Goal: Information Seeking & Learning: Learn about a topic

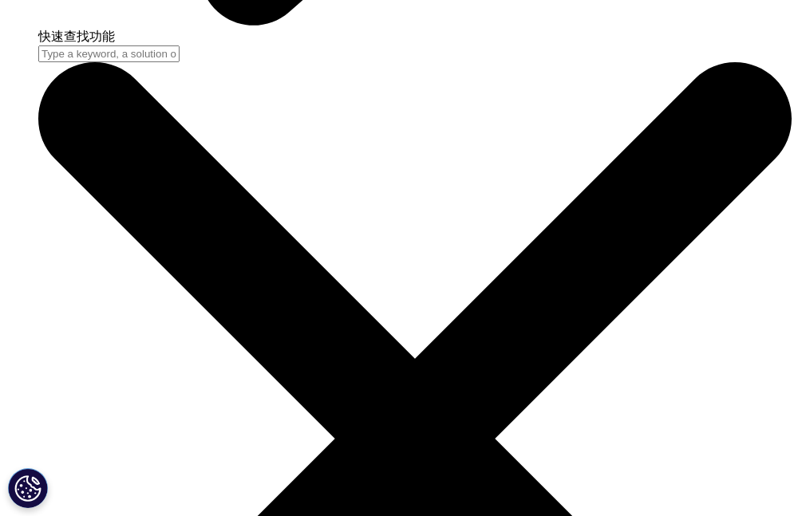
scroll to position [883, 750]
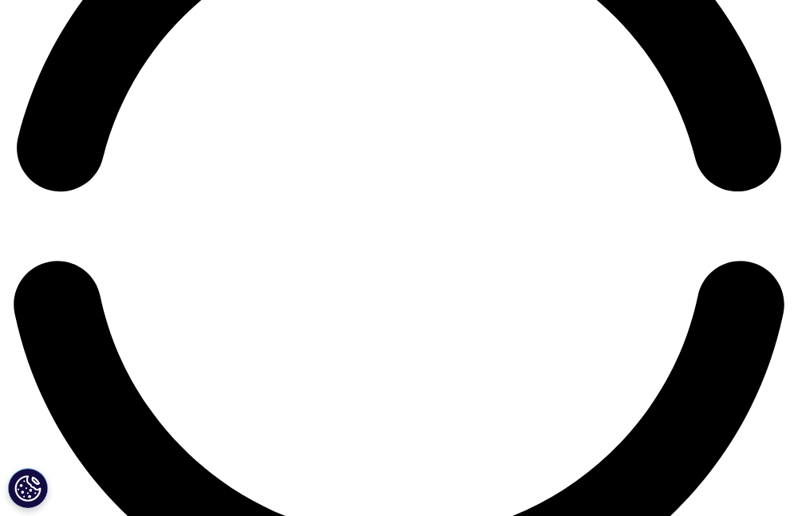
scroll to position [1758, 0]
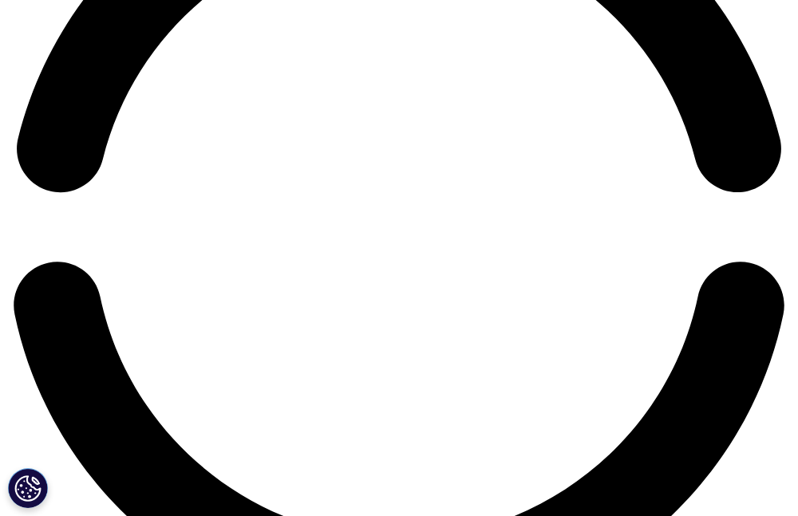
drag, startPoint x: 49, startPoint y: 130, endPoint x: 321, endPoint y: 138, distance: 271.4
copy font "方药总使用量增长 1.7%，到 2024 年将达到 2150 亿天的治疗量"
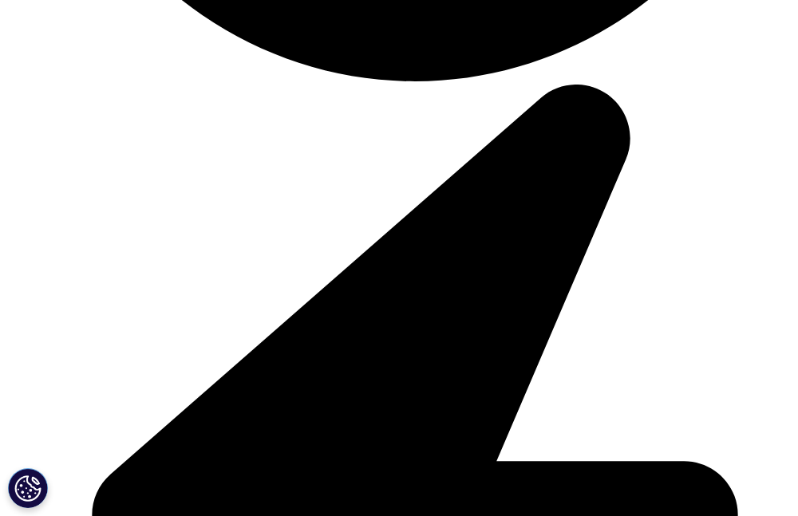
scroll to position [5820, 0]
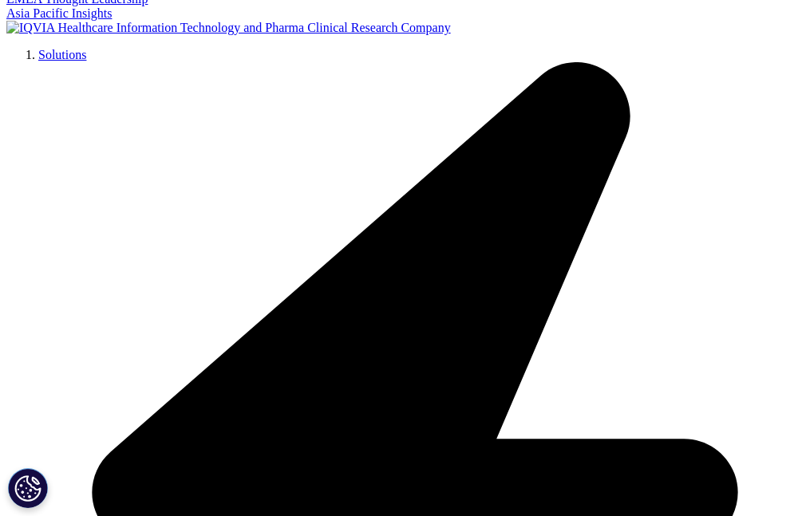
scroll to position [2688, 0]
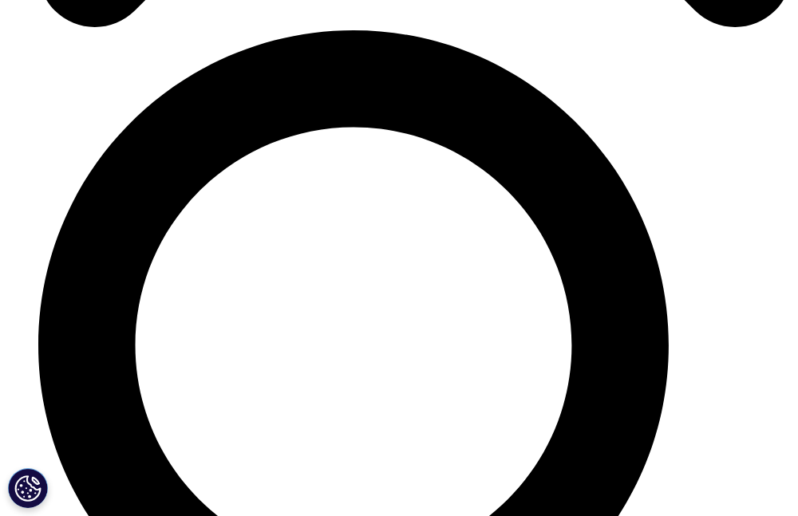
scroll to position [4765, 0]
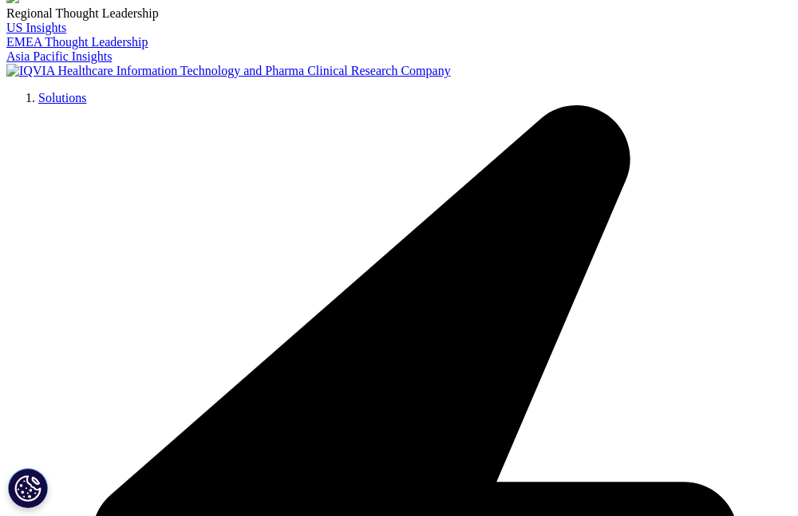
scroll to position [284, 0]
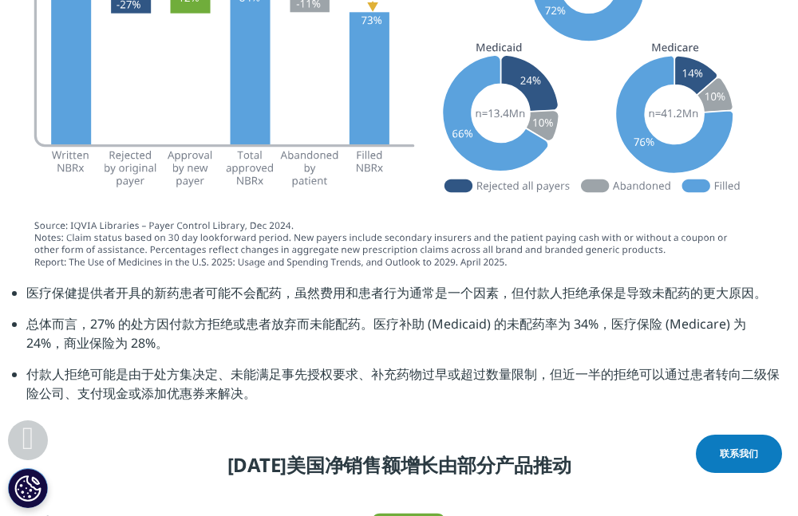
scroll to position [3721, 0]
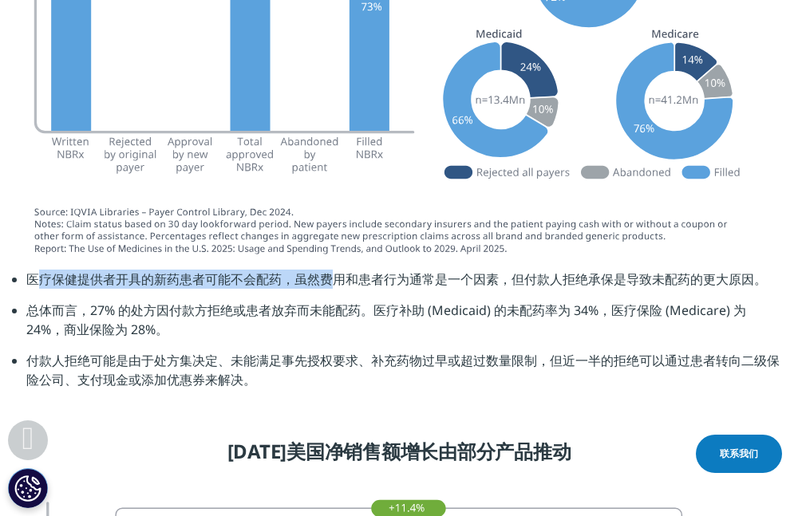
drag, startPoint x: 35, startPoint y: 274, endPoint x: 329, endPoint y: 274, distance: 294.4
click at [329, 274] on font "医疗保健提供者开具的新药患者可能不会配药，虽然费用和患者行为通常是一个因素，但付款人拒绝承保是导致未配药的更大原因。" at bounding box center [396, 279] width 740 height 18
copy font "疗保健提供者开具的新药患者可能不会配药，虽然费"
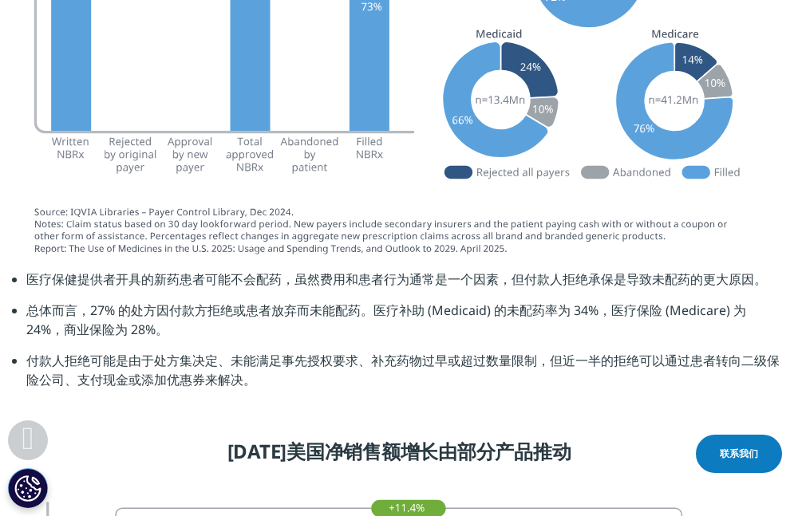
click at [278, 310] on font "总体而言，27% 的处方因付款方拒绝或患者放弃而未能配药。医疗补助 (Medicaid) 的未配药率为 34%，医疗保险 (Medicare) 为 24%，商…" at bounding box center [386, 320] width 720 height 37
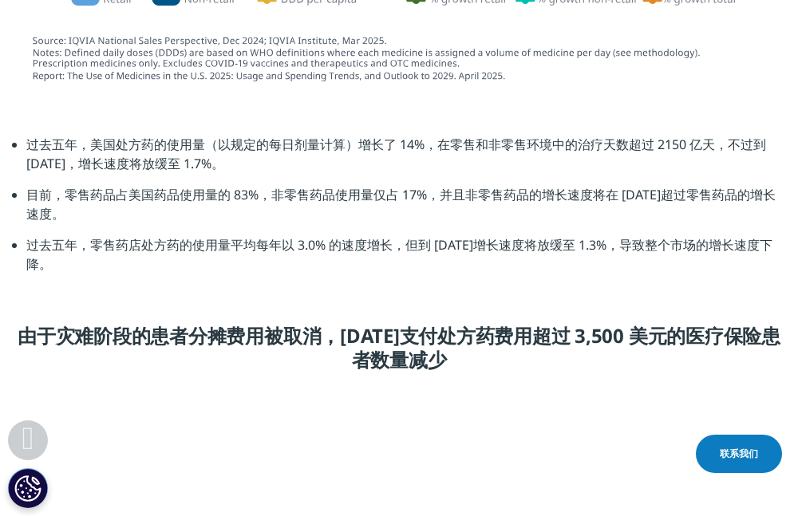
scroll to position [2556, 0]
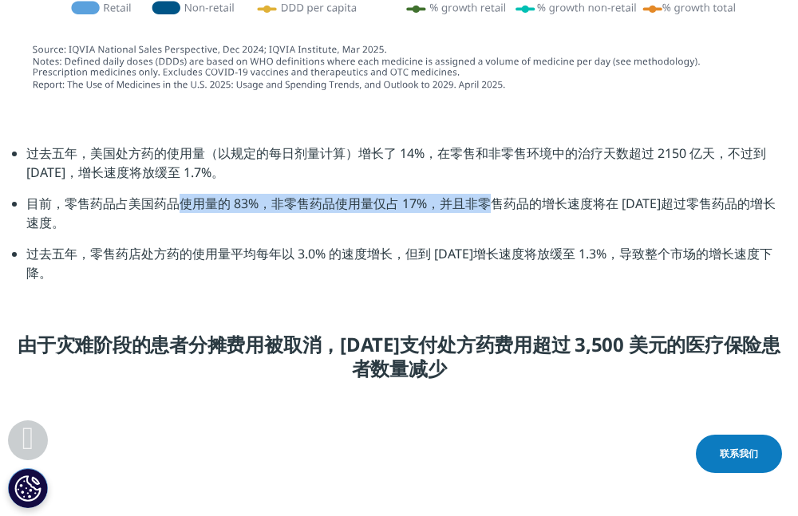
drag, startPoint x: 112, startPoint y: 204, endPoint x: 424, endPoint y: 203, distance: 311.9
click at [424, 203] on font "目前，零售药品占美国药品使用量的 83%，非零售药品使用量仅占 17%，并且非零售药品的增长速度将在 [DATE]超过零售药品的增长速度。" at bounding box center [400, 213] width 749 height 37
copy font "占美国药品使用量的 83%，非零售药品使用量仅占 17%"
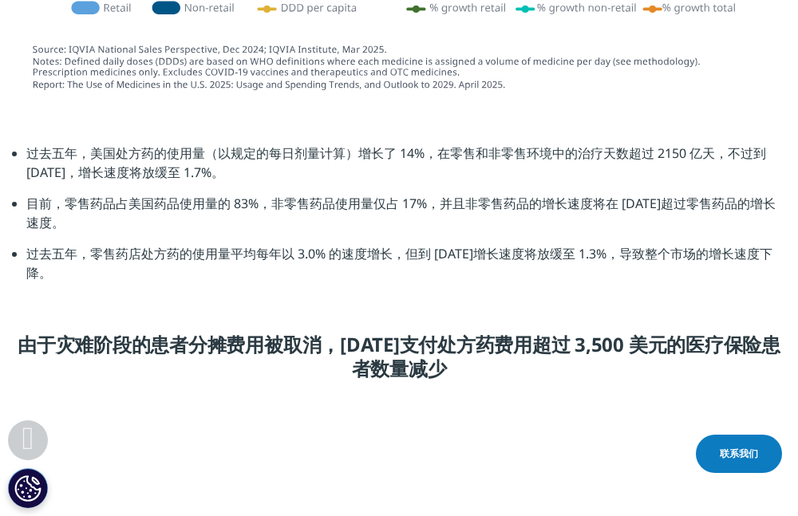
click at [268, 231] on li "目前，零售药品占美国药品使用量的 83%，非零售药品使用量仅占 17%，并且非零售药品的增长速度将在 [DATE]超过零售药品的增长速度。" at bounding box center [405, 219] width 759 height 50
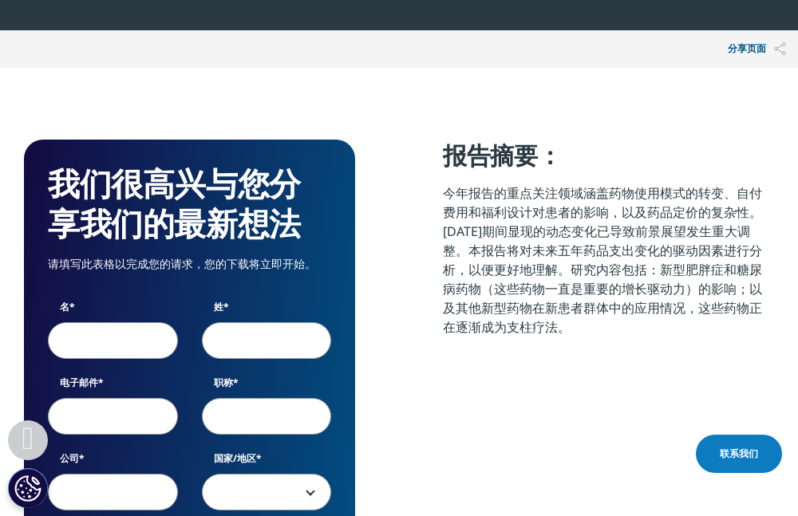
scroll to position [703, 0]
